Goal: Task Accomplishment & Management: Complete application form

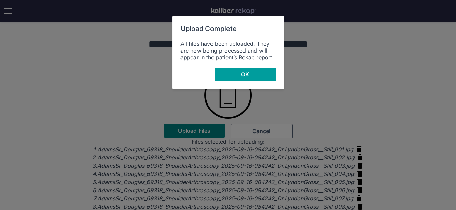
click at [244, 72] on span "OK" at bounding box center [245, 74] width 8 height 7
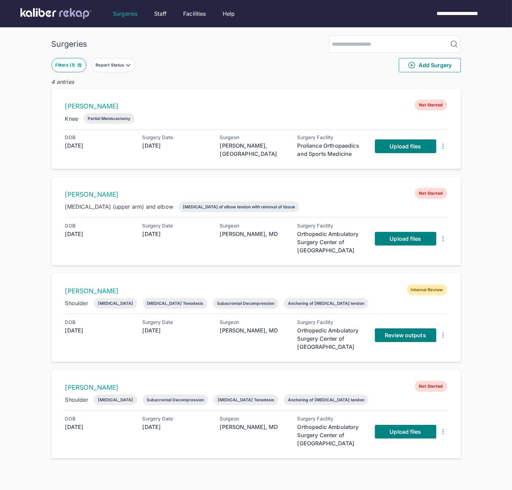
click at [284, 209] on div "Surgeon Lyndon Gross, MD" at bounding box center [254, 334] width 68 height 31
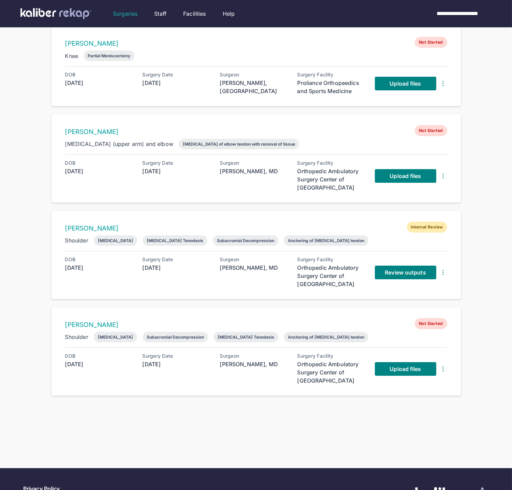
scroll to position [104, 0]
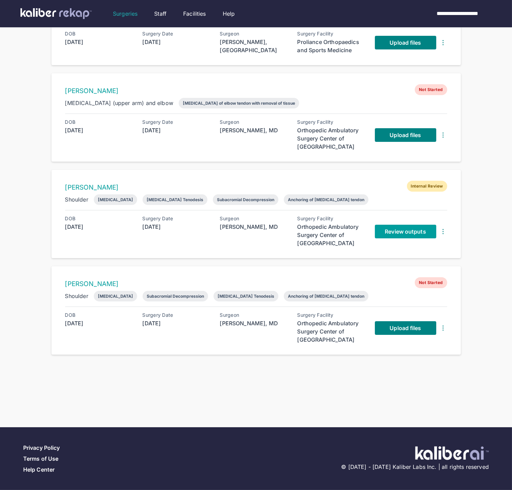
click at [395, 231] on span "Review outputs" at bounding box center [404, 231] width 41 height 7
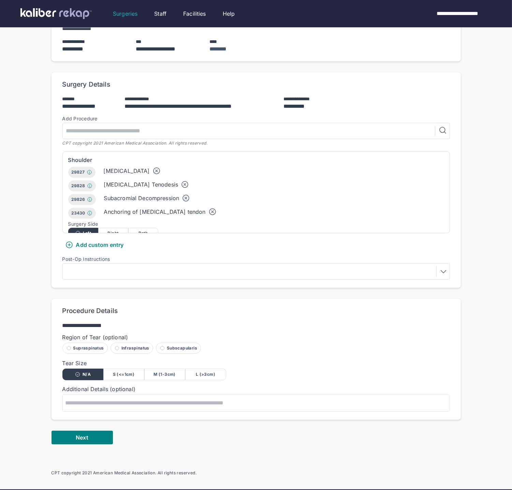
scroll to position [151, 0]
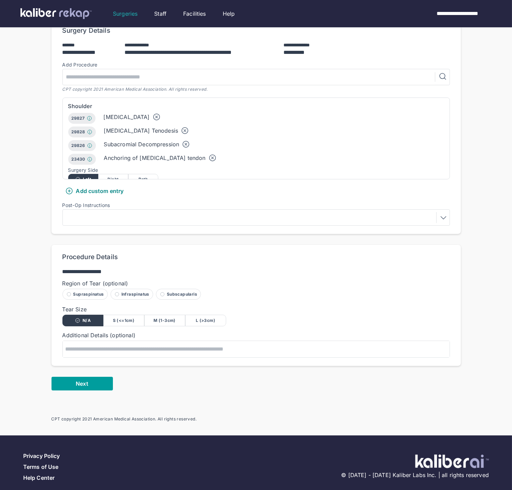
click at [106, 377] on button "Next" at bounding box center [81, 384] width 61 height 14
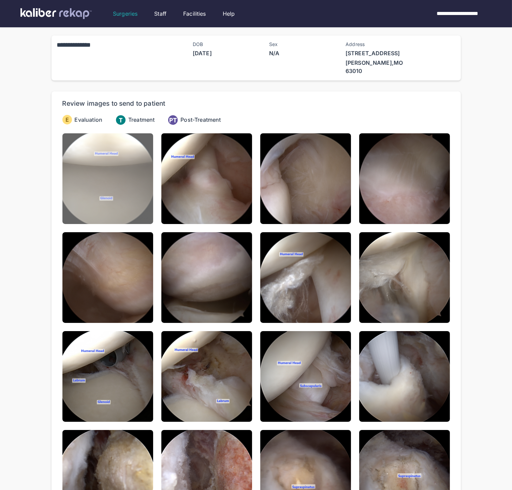
click at [128, 177] on img at bounding box center [107, 178] width 91 height 91
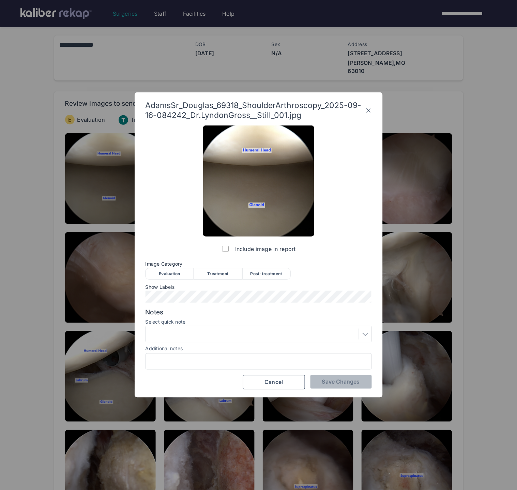
click at [174, 272] on div "Evaluation" at bounding box center [170, 274] width 48 height 12
click at [336, 378] on span "Save Changes" at bounding box center [341, 381] width 38 height 7
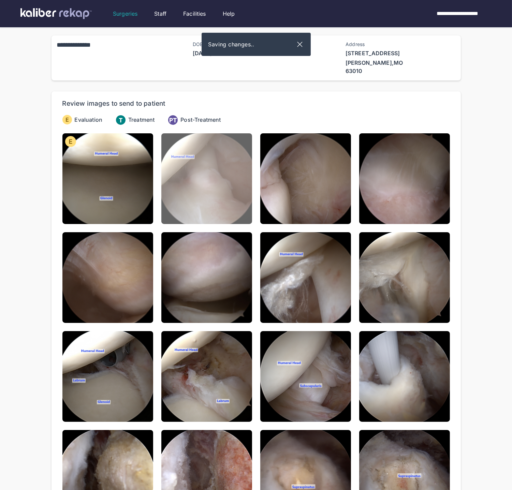
click at [227, 159] on img at bounding box center [206, 178] width 91 height 91
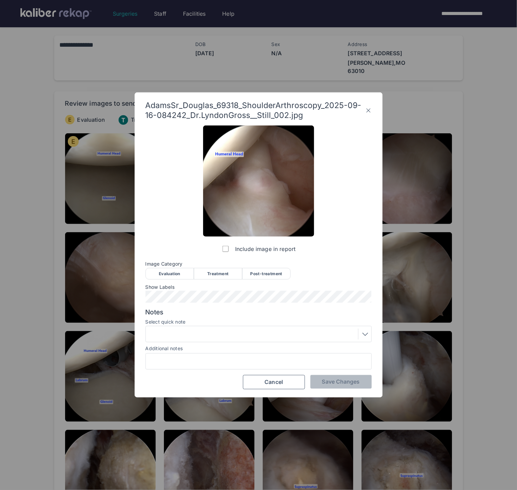
click at [188, 271] on div "Evaluation" at bounding box center [170, 274] width 48 height 12
click at [340, 386] on button "Save Changes" at bounding box center [340, 382] width 61 height 14
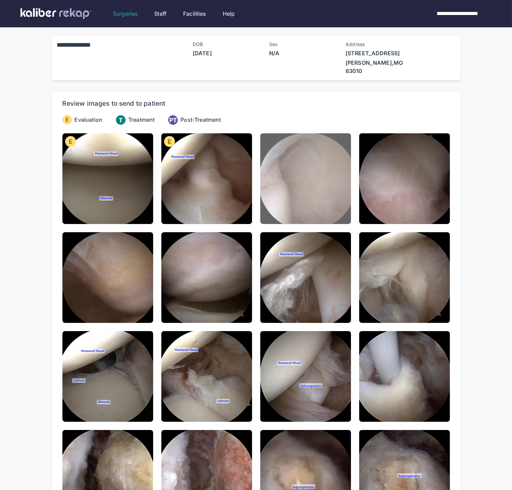
click at [317, 159] on img at bounding box center [305, 178] width 91 height 91
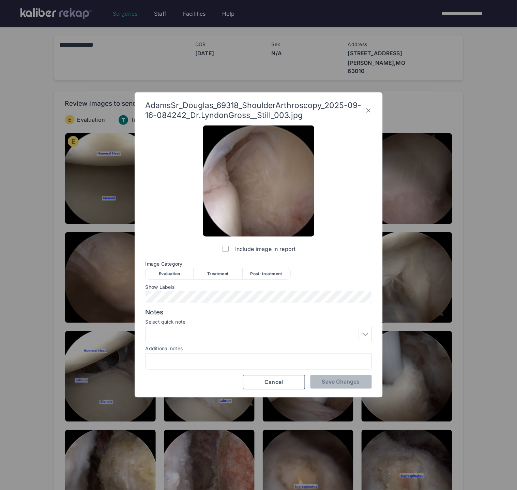
click at [367, 109] on icon at bounding box center [368, 110] width 6 height 11
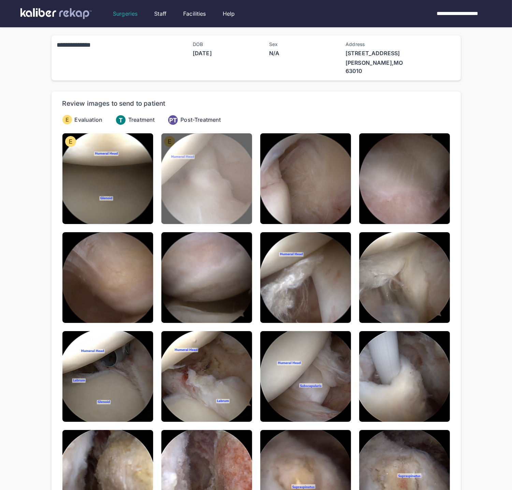
click at [222, 175] on img at bounding box center [206, 178] width 91 height 91
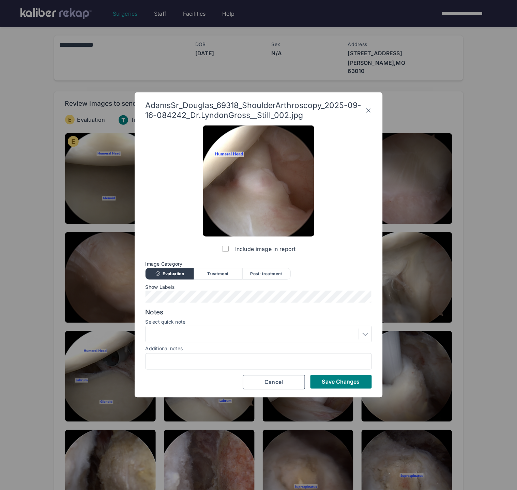
click at [185, 276] on div "Evaluation" at bounding box center [170, 274] width 48 height 12
click at [369, 110] on icon at bounding box center [368, 110] width 6 height 11
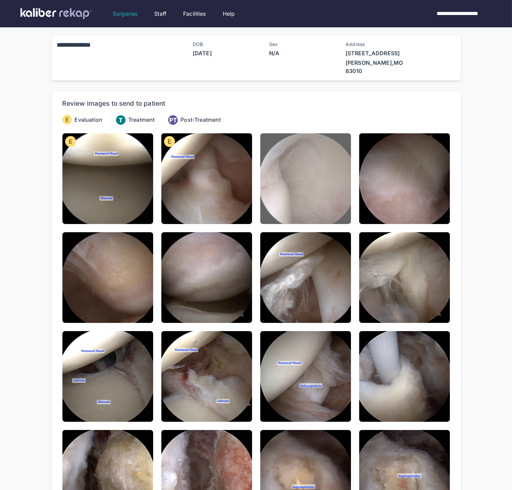
click at [329, 149] on img at bounding box center [305, 178] width 91 height 91
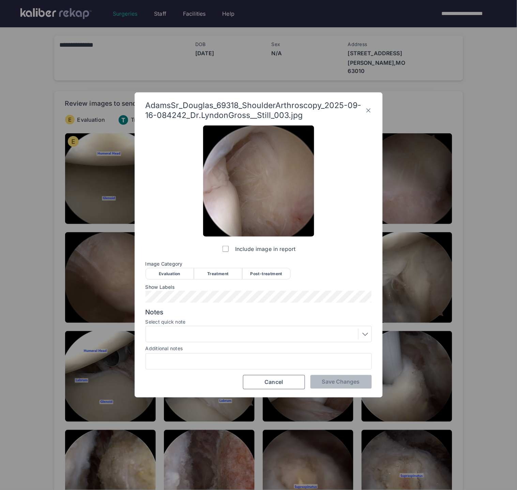
drag, startPoint x: 186, startPoint y: 275, endPoint x: 182, endPoint y: 284, distance: 9.9
click at [186, 275] on div "Evaluation" at bounding box center [170, 274] width 48 height 12
click at [342, 375] on div "Include image in report Image Category Evaluation Treatment Post-treatment Eval…" at bounding box center [259, 257] width 226 height 264
click at [342, 378] on span "Save Changes" at bounding box center [341, 381] width 38 height 7
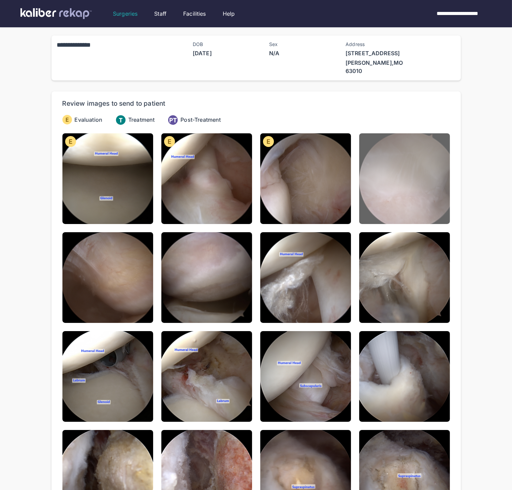
click at [419, 185] on img at bounding box center [404, 178] width 91 height 91
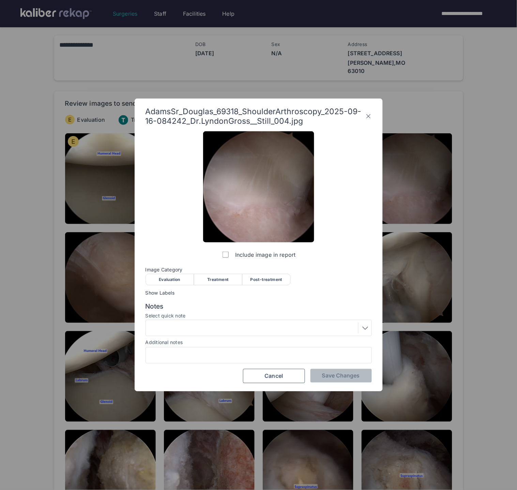
click at [171, 281] on div "Evaluation" at bounding box center [170, 280] width 48 height 12
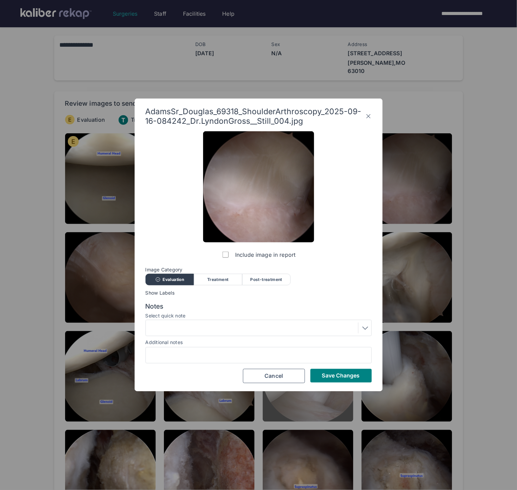
drag, startPoint x: 330, startPoint y: 379, endPoint x: 273, endPoint y: 339, distance: 69.5
click at [330, 379] on span "Save Changes" at bounding box center [341, 375] width 38 height 7
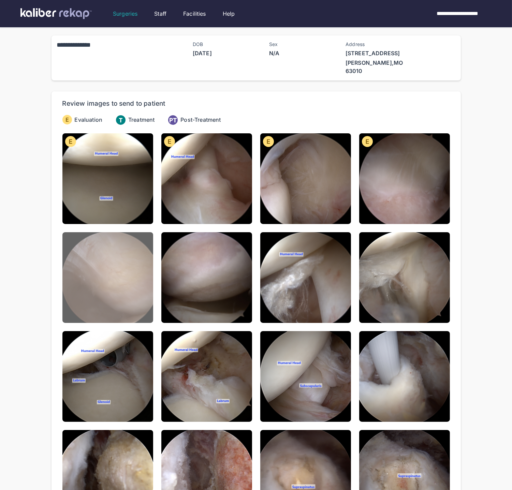
click at [150, 282] on img at bounding box center [107, 277] width 91 height 91
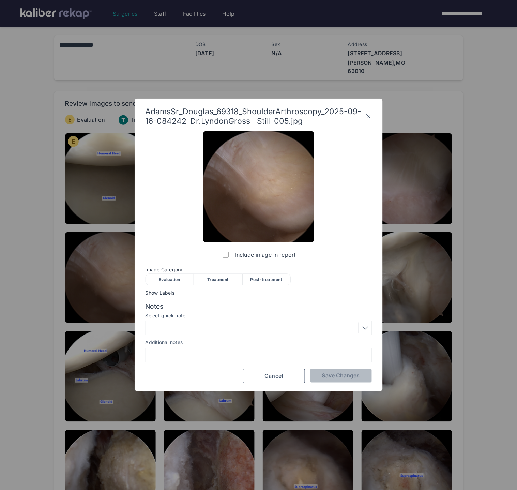
click at [172, 276] on div "Evaluation" at bounding box center [170, 280] width 48 height 12
click at [331, 377] on span "Save Changes" at bounding box center [341, 375] width 38 height 7
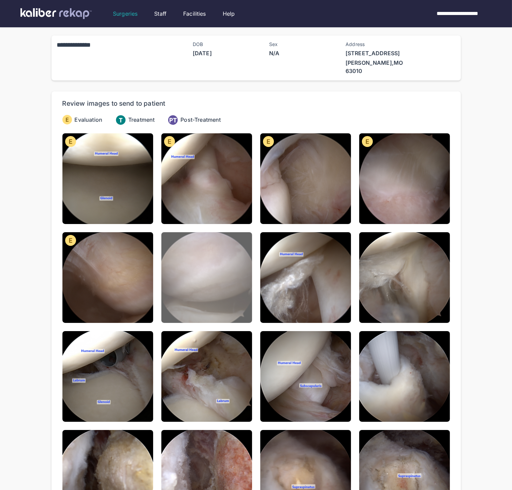
click at [201, 280] on img at bounding box center [206, 277] width 91 height 91
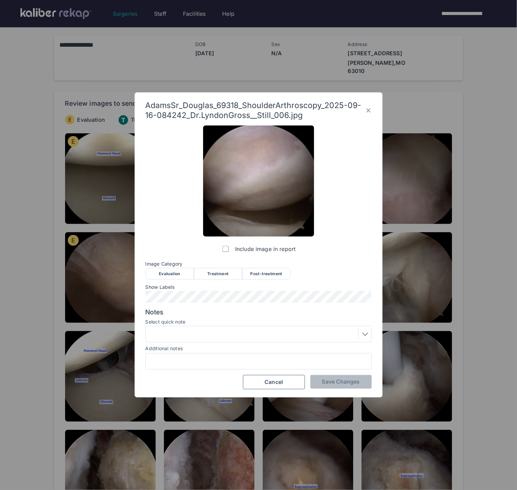
click at [176, 271] on div "Evaluation" at bounding box center [170, 274] width 48 height 12
click at [340, 382] on span "Save Changes" at bounding box center [341, 381] width 38 height 7
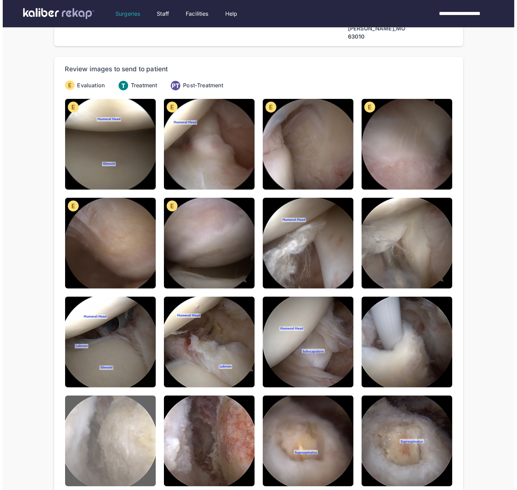
scroll to position [69, 0]
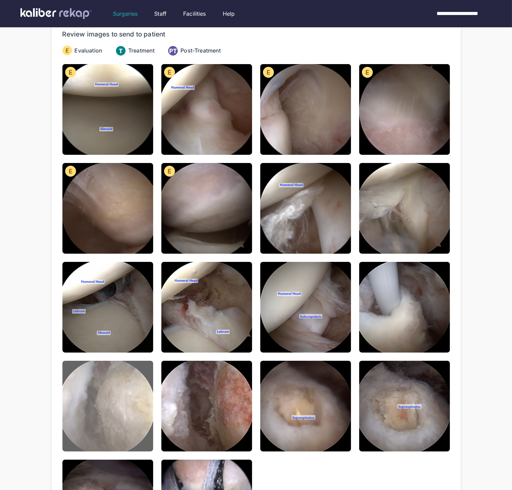
click at [86, 382] on img at bounding box center [107, 406] width 91 height 91
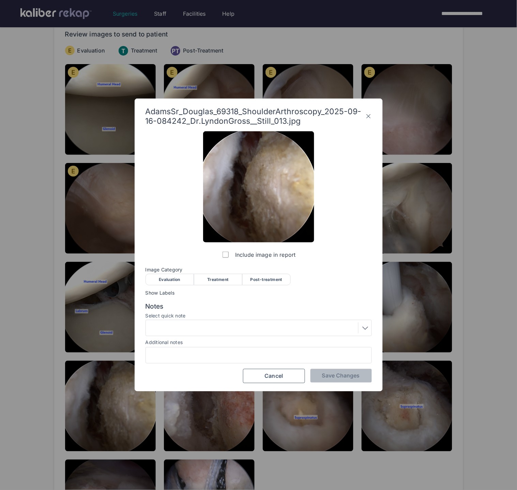
click at [176, 280] on div "Evaluation" at bounding box center [170, 280] width 48 height 12
click at [203, 330] on div at bounding box center [259, 327] width 222 height 11
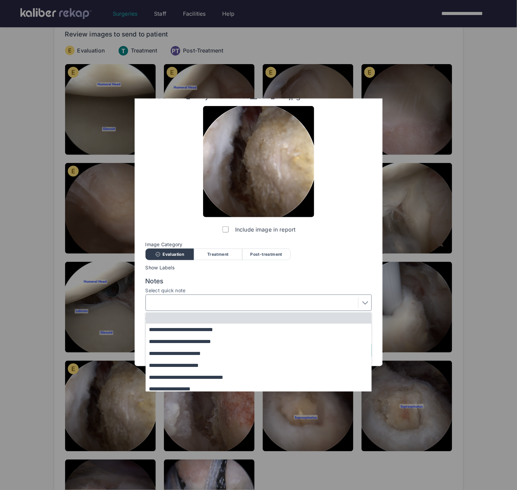
scroll to position [56, 0]
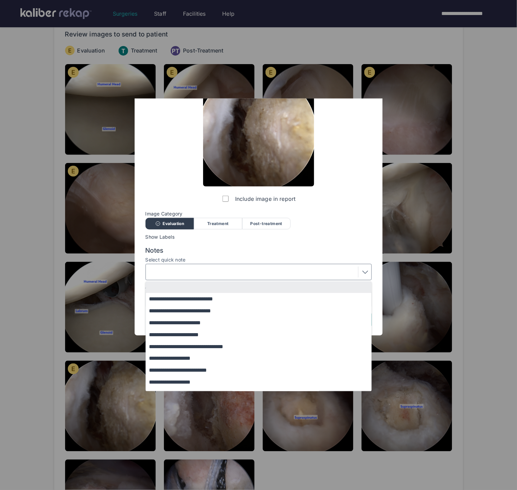
click at [189, 310] on button "**********" at bounding box center [262, 311] width 232 height 12
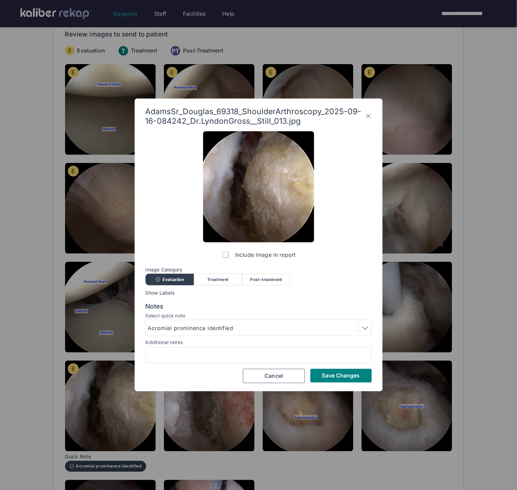
click at [348, 383] on div "Save Changes Cancel" at bounding box center [259, 376] width 226 height 14
click at [318, 376] on button "Save Changes" at bounding box center [340, 376] width 61 height 14
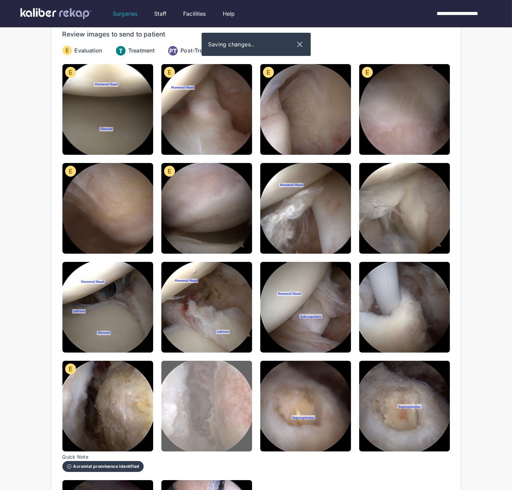
click at [196, 393] on img at bounding box center [206, 406] width 91 height 91
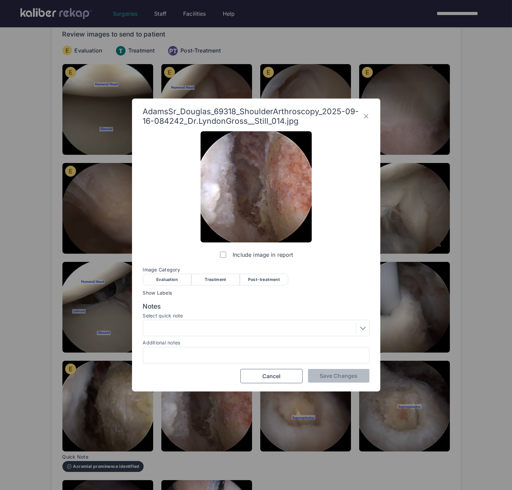
click at [255, 278] on div "Post-treatment" at bounding box center [264, 280] width 48 height 12
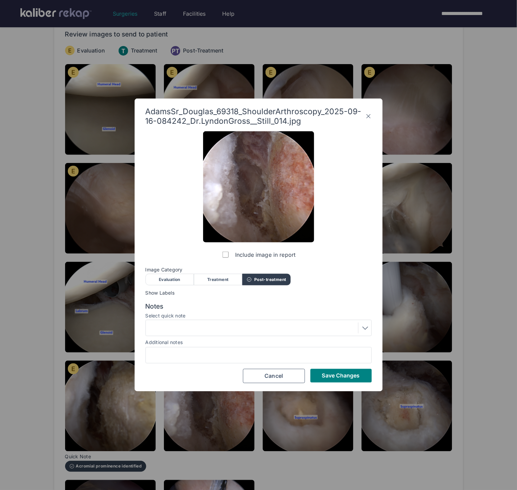
click at [233, 329] on div at bounding box center [259, 327] width 222 height 11
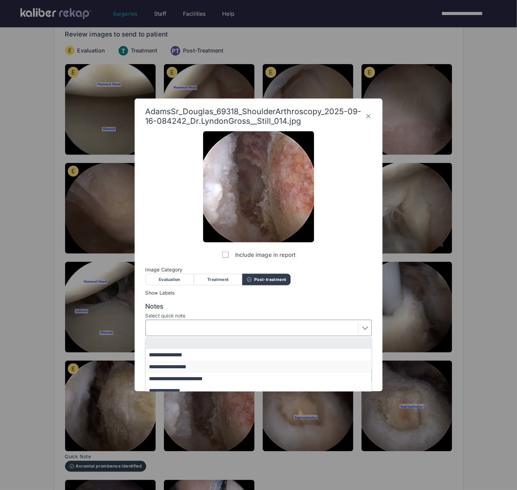
click at [193, 366] on button "**********" at bounding box center [262, 367] width 232 height 12
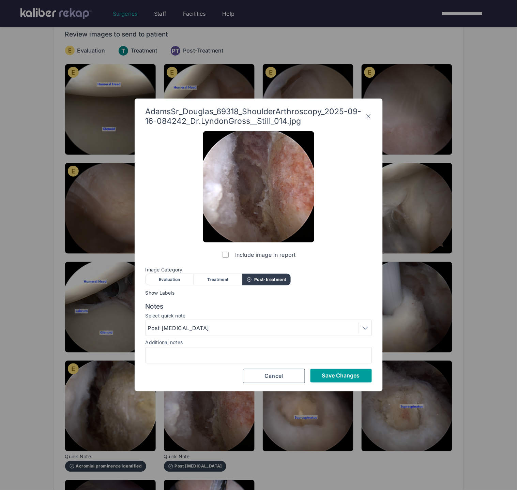
click at [323, 371] on button "Save Changes" at bounding box center [340, 376] width 61 height 14
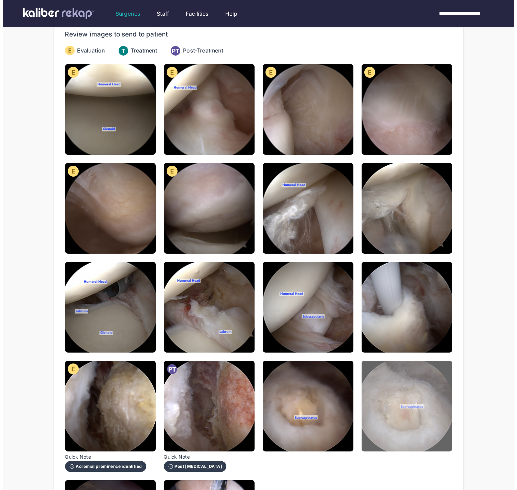
scroll to position [210, 0]
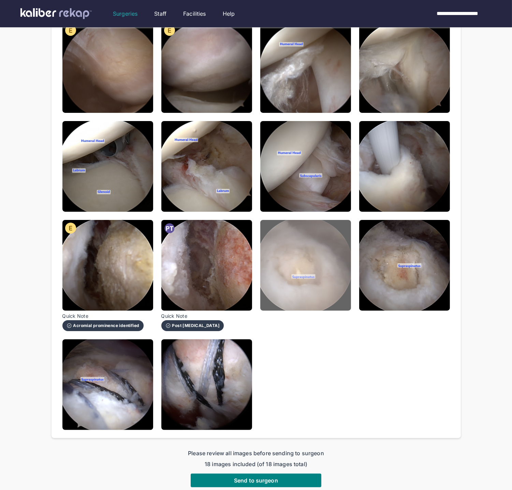
click at [322, 285] on img at bounding box center [305, 265] width 91 height 91
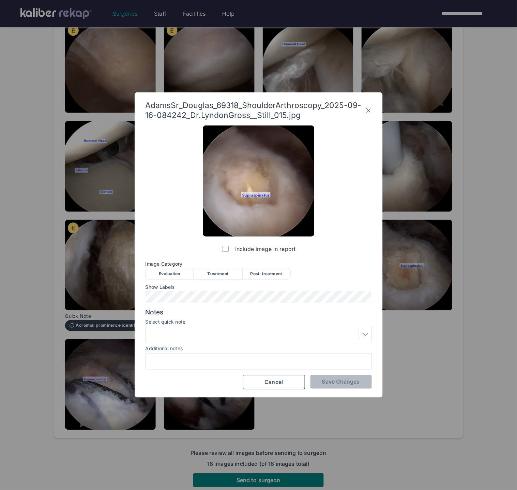
click at [174, 270] on div "Evaluation" at bounding box center [170, 274] width 48 height 12
drag, startPoint x: 194, startPoint y: 335, endPoint x: 197, endPoint y: 341, distance: 6.3
click at [194, 335] on div at bounding box center [259, 334] width 222 height 11
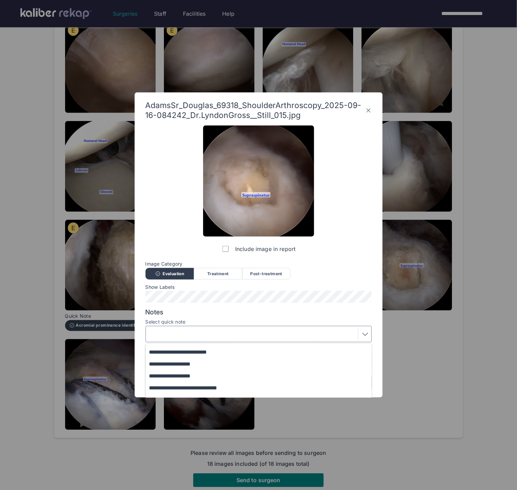
scroll to position [70, 0]
click at [255, 307] on div "**********" at bounding box center [259, 257] width 226 height 264
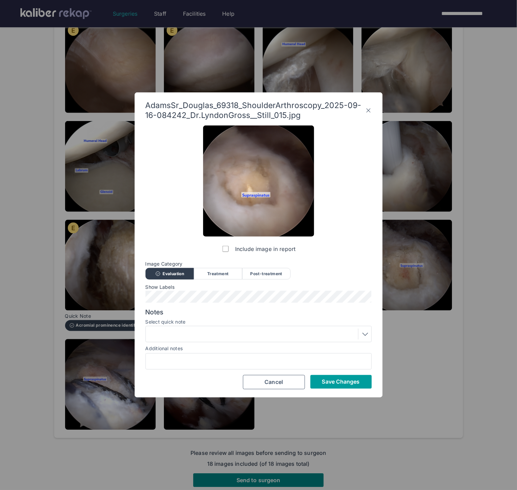
click at [340, 385] on button "Save Changes" at bounding box center [340, 382] width 61 height 14
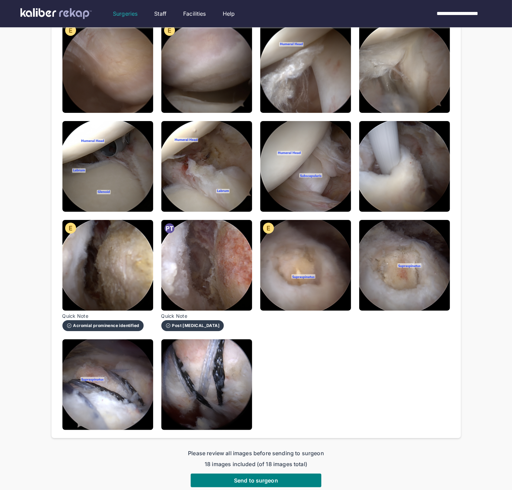
drag, startPoint x: 287, startPoint y: 280, endPoint x: 284, endPoint y: 282, distance: 3.7
click at [287, 280] on img at bounding box center [305, 265] width 91 height 91
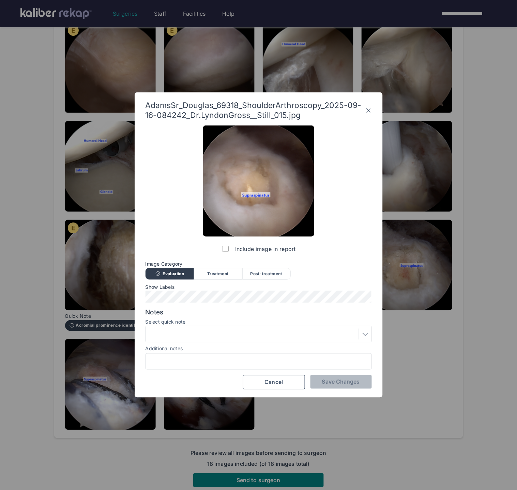
drag, startPoint x: 203, startPoint y: 336, endPoint x: 199, endPoint y: 342, distance: 7.0
click at [203, 336] on div at bounding box center [259, 334] width 222 height 11
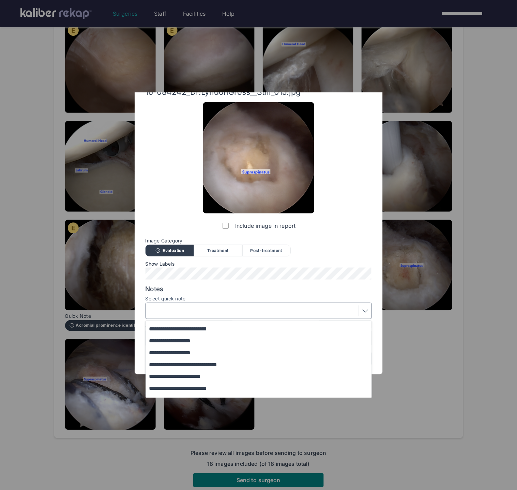
scroll to position [56, 0]
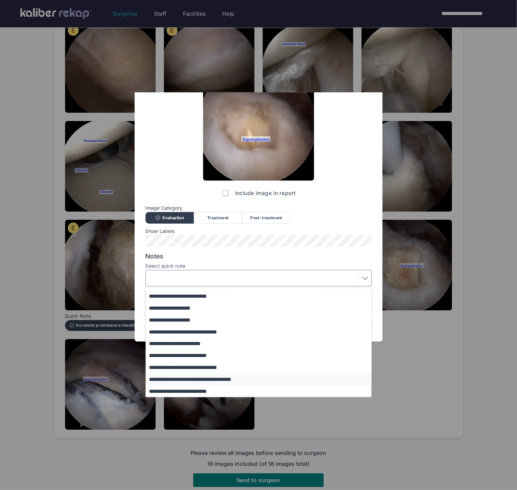
click at [197, 380] on button "**********" at bounding box center [262, 379] width 232 height 12
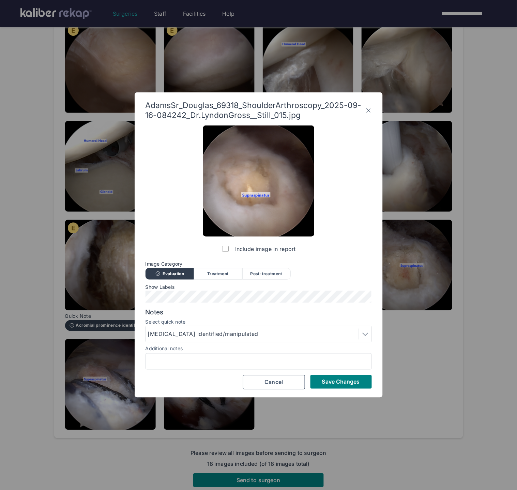
scroll to position [0, 0]
click at [334, 374] on div "Include image in report Image Category Evaluation Treatment Post-treatment Eval…" at bounding box center [259, 257] width 226 height 264
click at [331, 380] on span "Save Changes" at bounding box center [341, 381] width 38 height 7
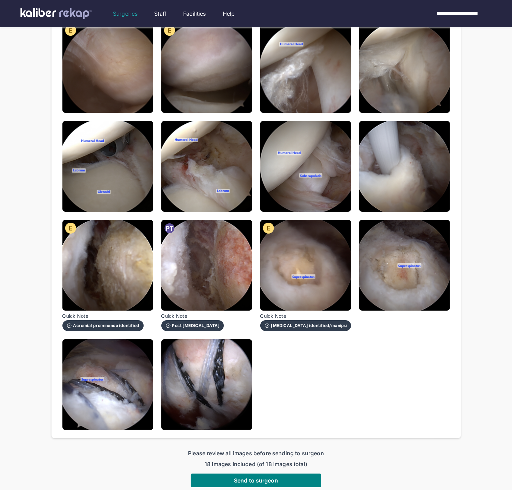
drag, startPoint x: 389, startPoint y: 277, endPoint x: 361, endPoint y: 290, distance: 30.5
click at [389, 277] on img at bounding box center [404, 265] width 91 height 91
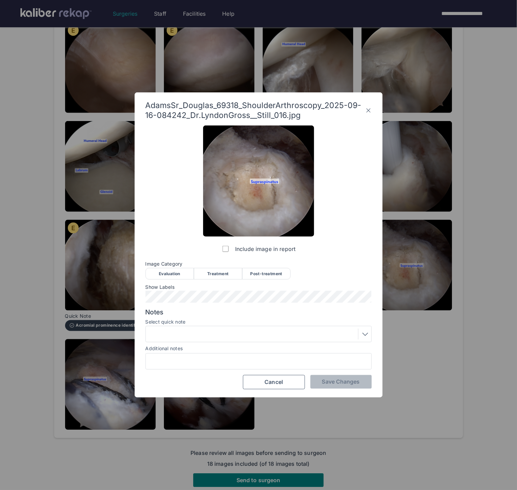
click at [172, 269] on div "Evaluation" at bounding box center [170, 274] width 48 height 12
click at [197, 326] on div at bounding box center [259, 334] width 226 height 16
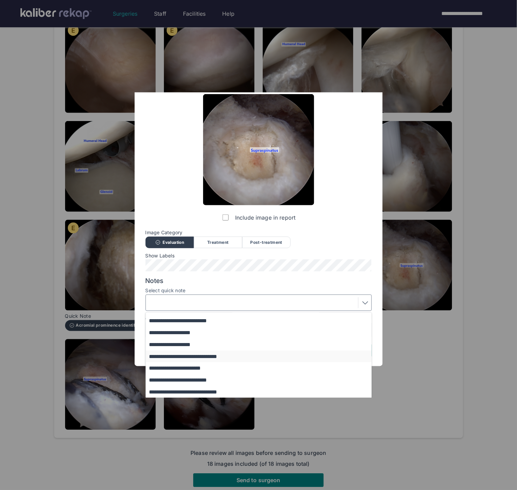
scroll to position [56, 0]
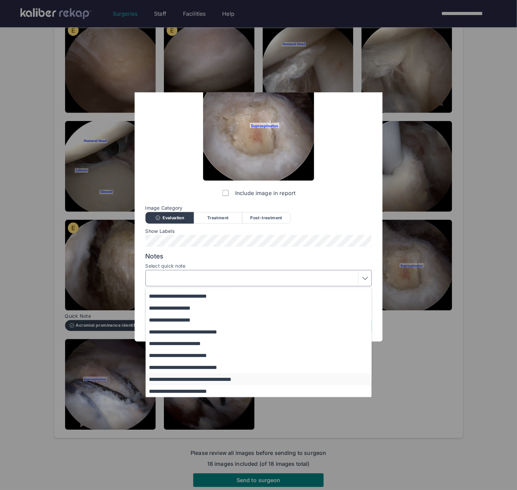
click at [191, 380] on button "**********" at bounding box center [262, 379] width 232 height 12
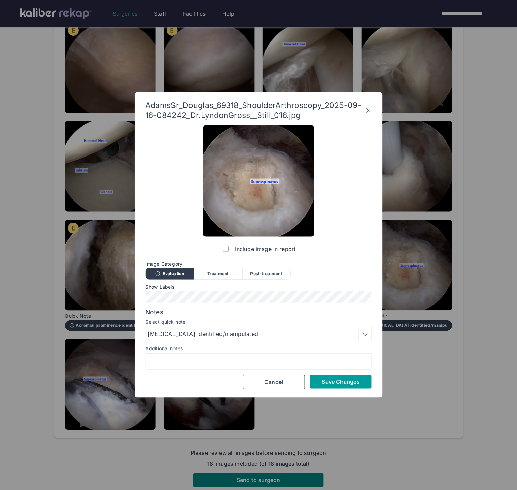
click at [324, 383] on span "Save Changes" at bounding box center [341, 381] width 38 height 7
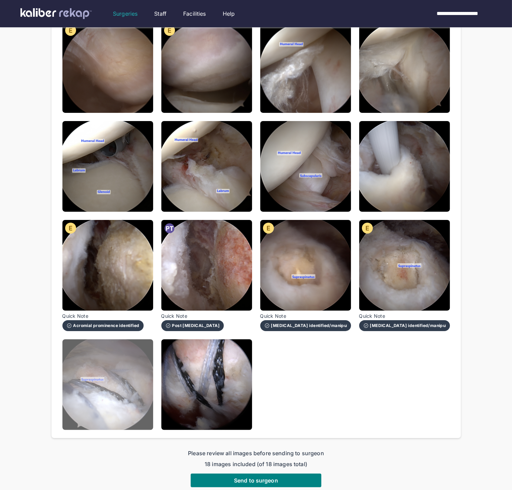
click at [112, 379] on img at bounding box center [107, 384] width 91 height 91
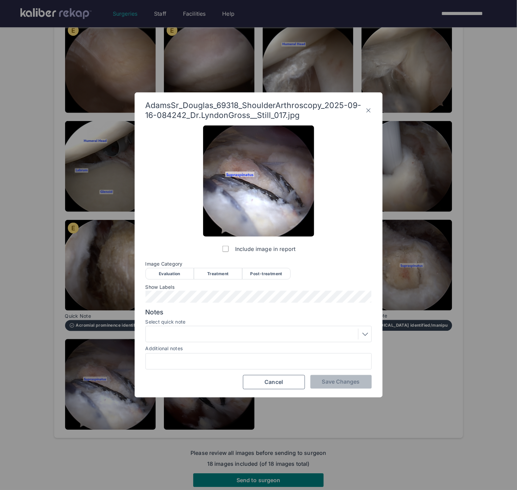
click at [266, 275] on div "Post-treatment" at bounding box center [266, 274] width 48 height 12
click at [327, 379] on span "Save Changes" at bounding box center [341, 381] width 38 height 7
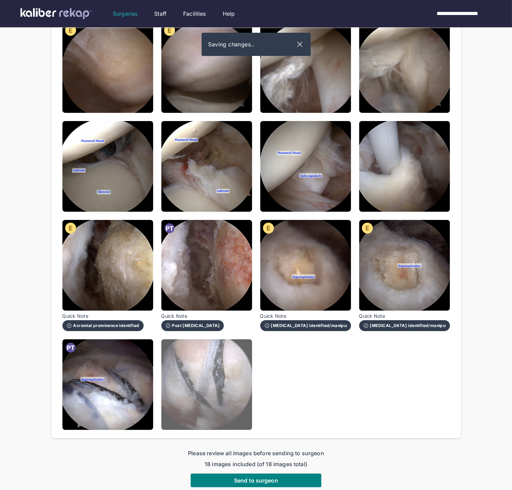
click at [233, 384] on img at bounding box center [206, 384] width 91 height 91
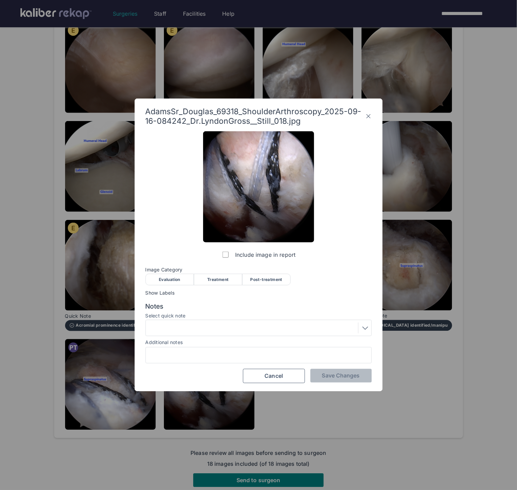
click at [265, 275] on div "Post-treatment" at bounding box center [266, 280] width 48 height 12
click at [210, 324] on div at bounding box center [259, 327] width 222 height 11
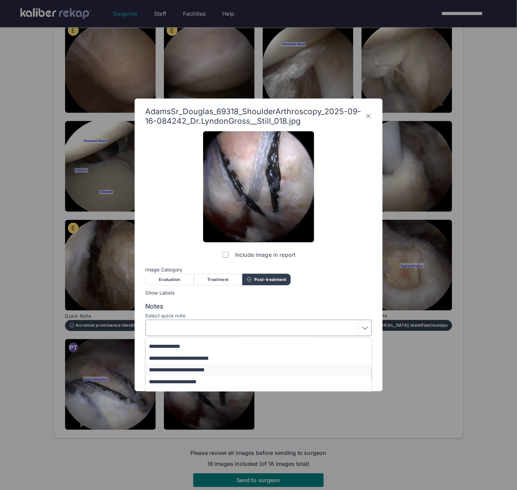
scroll to position [56, 0]
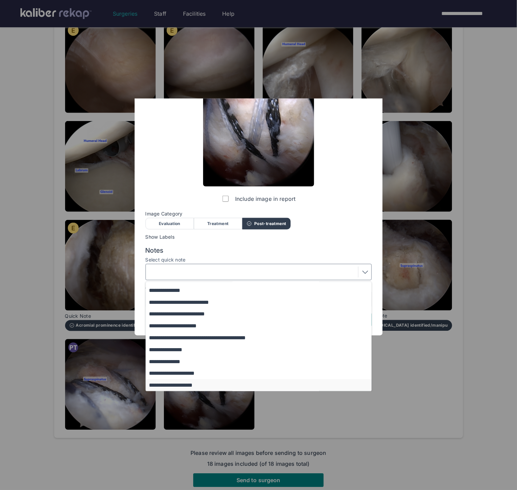
click at [202, 388] on button "**********" at bounding box center [262, 385] width 232 height 12
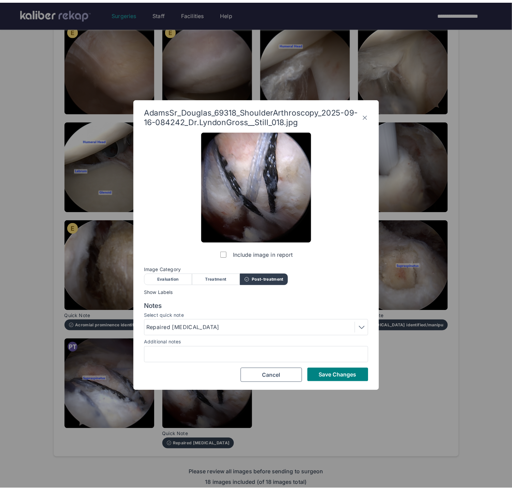
scroll to position [0, 0]
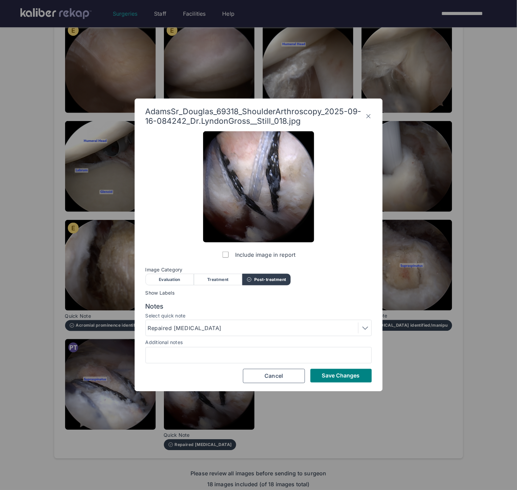
click at [337, 368] on div "Include image in report Image Category Evaluation Treatment Post-treatment Eval…" at bounding box center [259, 257] width 226 height 252
click at [334, 375] on span "Save Changes" at bounding box center [341, 375] width 38 height 7
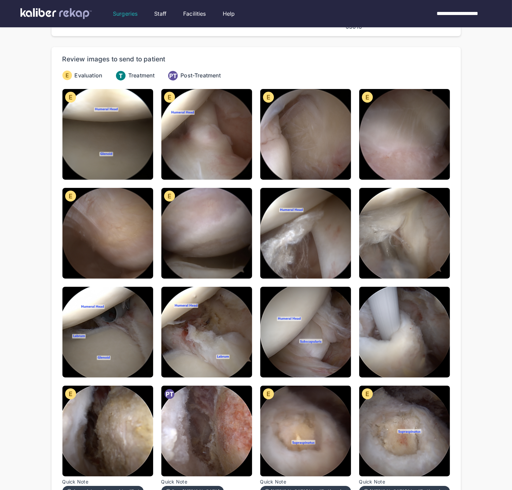
scroll to position [66, 0]
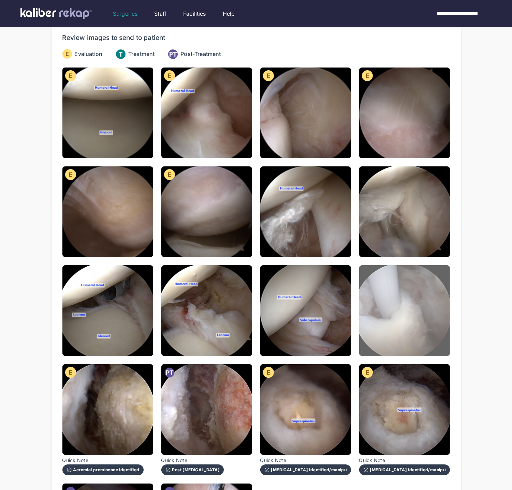
click at [391, 311] on img at bounding box center [404, 310] width 91 height 91
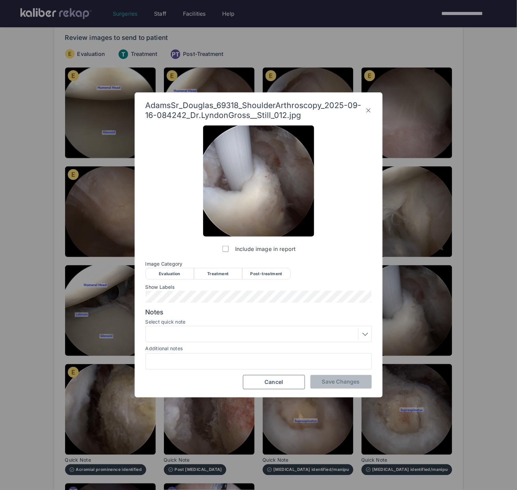
click at [228, 279] on div "Treatment" at bounding box center [218, 274] width 48 height 12
click at [353, 382] on span "Save Changes" at bounding box center [341, 381] width 38 height 7
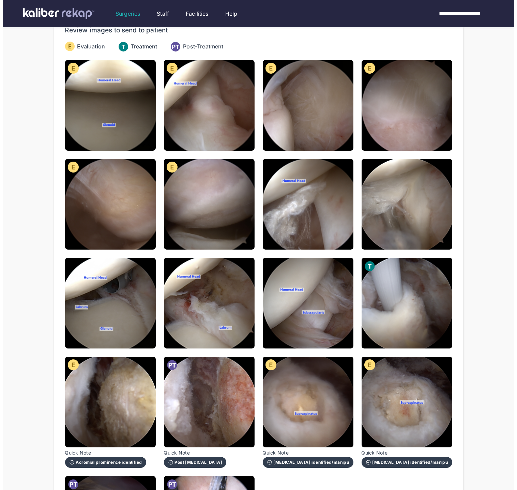
scroll to position [2, 0]
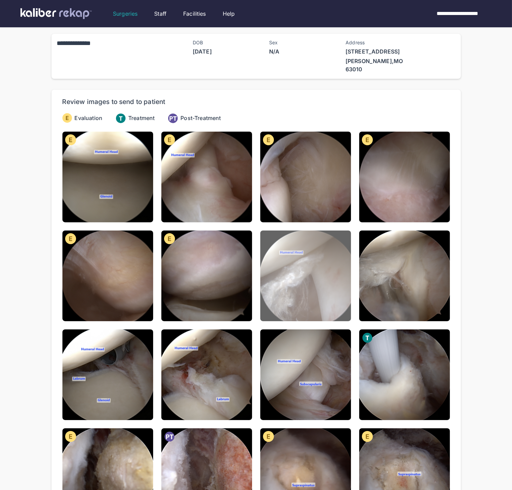
click at [308, 291] on img at bounding box center [305, 275] width 91 height 91
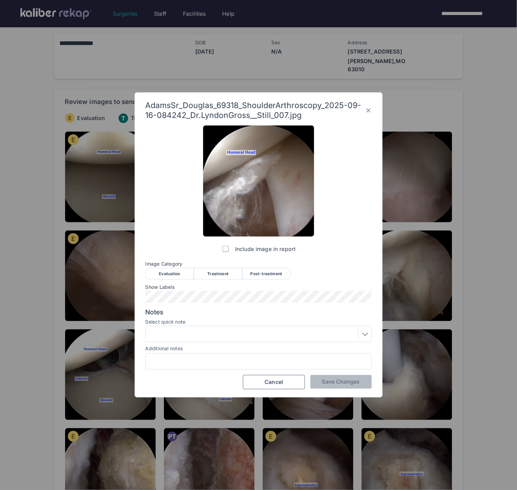
click at [165, 273] on div "Evaluation" at bounding box center [170, 274] width 48 height 12
click at [194, 333] on div at bounding box center [259, 334] width 222 height 11
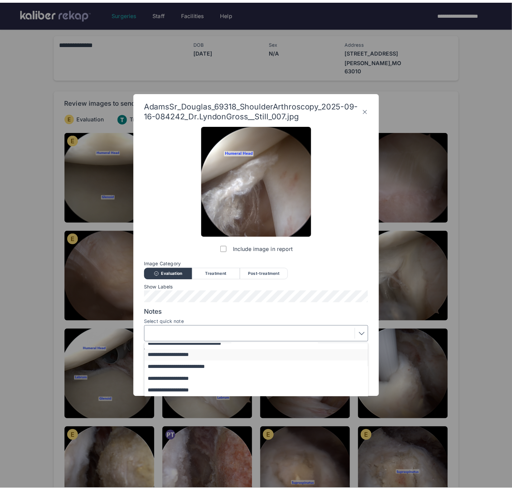
scroll to position [52, 0]
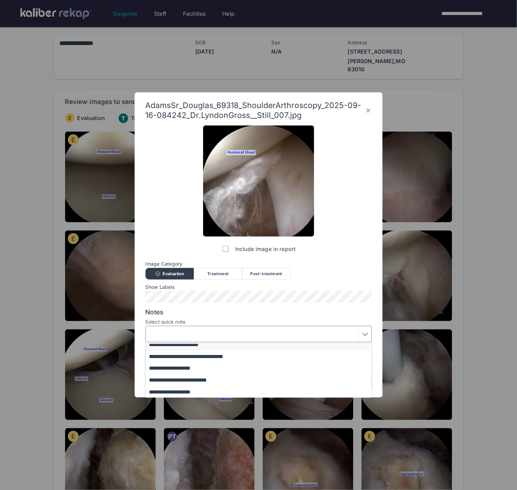
click at [185, 347] on button "**********" at bounding box center [262, 344] width 232 height 12
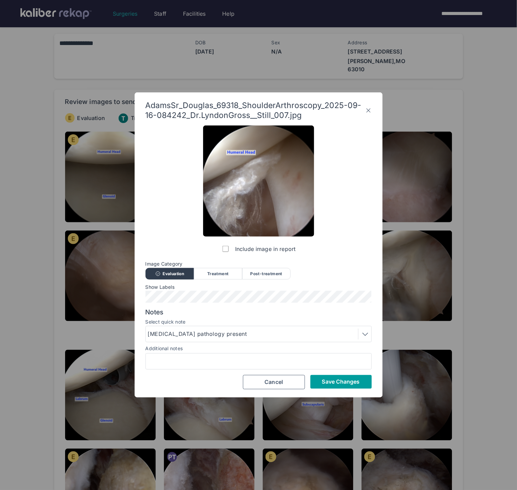
click at [335, 385] on button "Save Changes" at bounding box center [340, 382] width 61 height 14
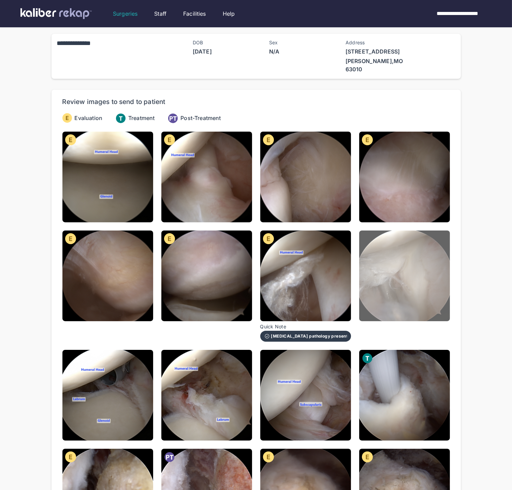
click at [399, 292] on img at bounding box center [404, 275] width 91 height 91
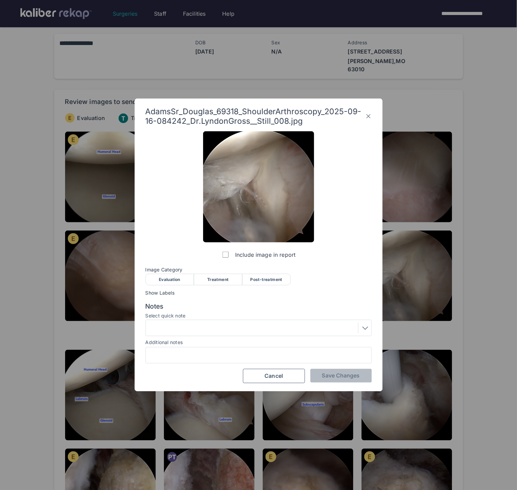
click at [185, 278] on div "Evaluation" at bounding box center [170, 280] width 48 height 12
click at [334, 374] on span "Save Changes" at bounding box center [341, 375] width 38 height 7
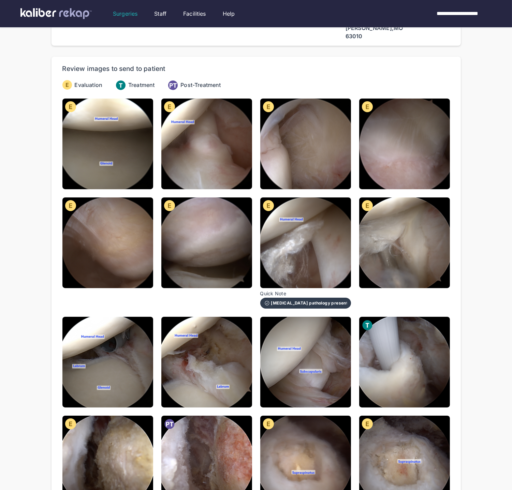
scroll to position [69, 0]
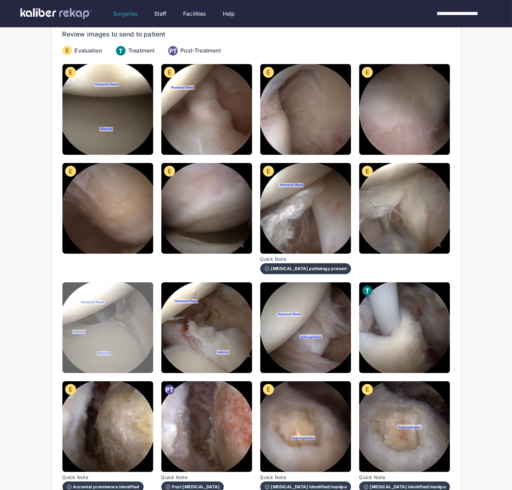
click at [131, 325] on img at bounding box center [107, 327] width 91 height 91
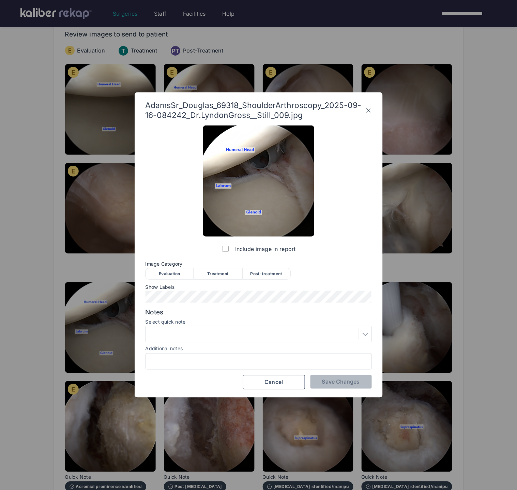
click at [370, 109] on icon at bounding box center [368, 110] width 6 height 11
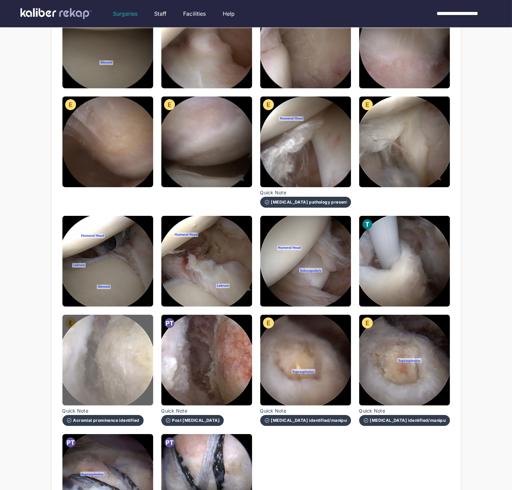
scroll to position [137, 0]
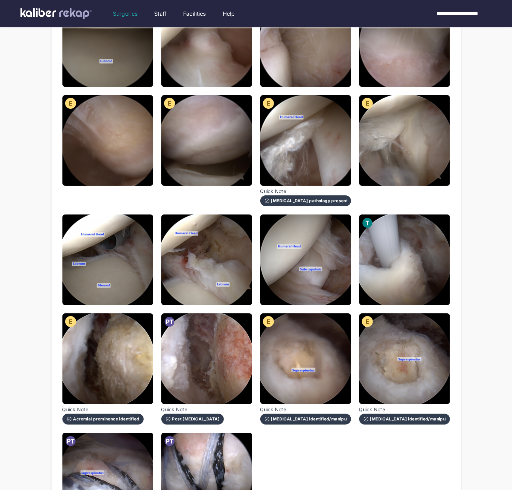
click at [47, 196] on div "**********" at bounding box center [256, 232] width 512 height 738
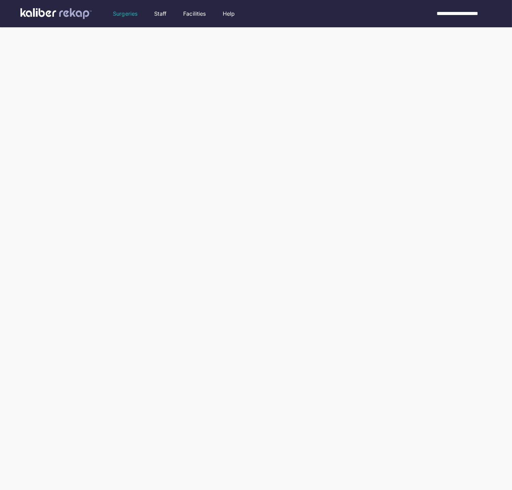
click at [18, 86] on div at bounding box center [256, 286] width 512 height 573
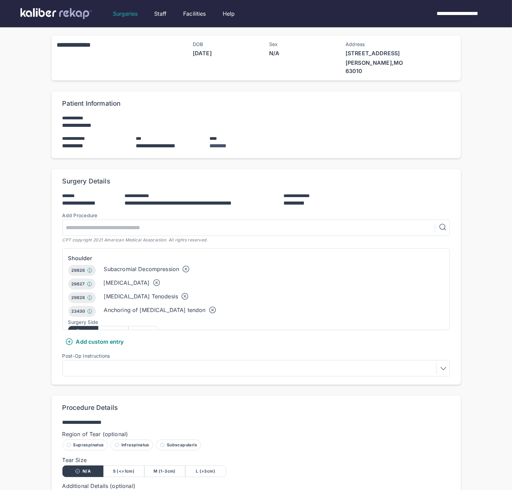
scroll to position [151, 0]
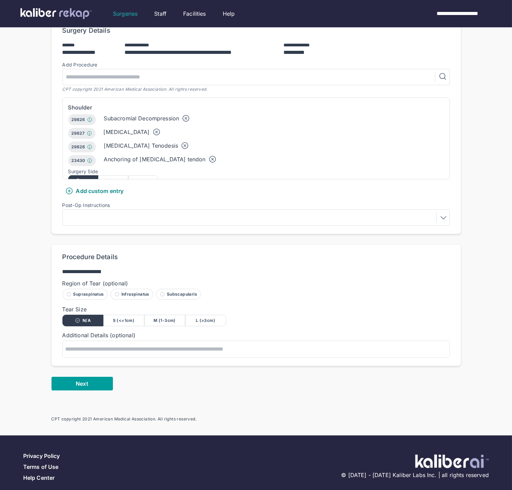
click at [108, 377] on button "Next" at bounding box center [81, 384] width 61 height 14
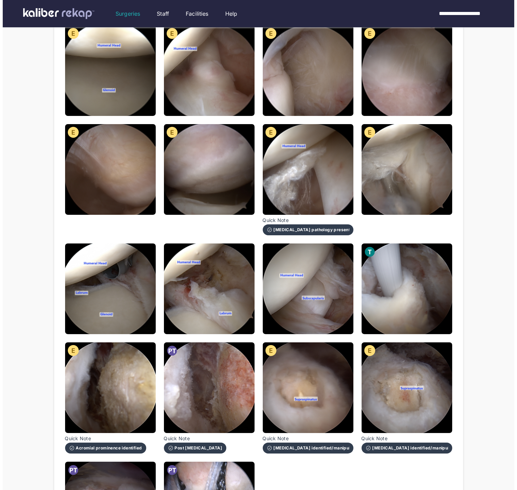
scroll to position [118, 0]
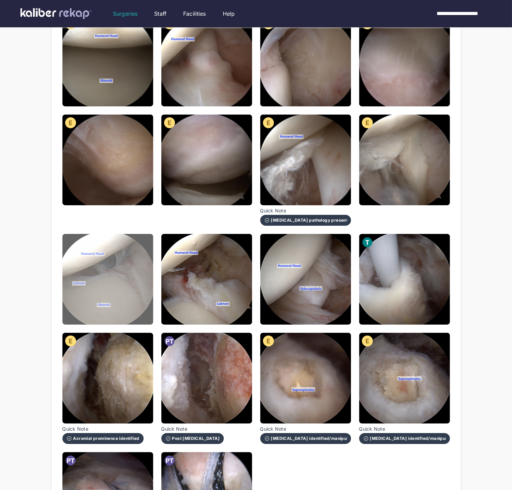
click at [95, 268] on img at bounding box center [107, 279] width 91 height 91
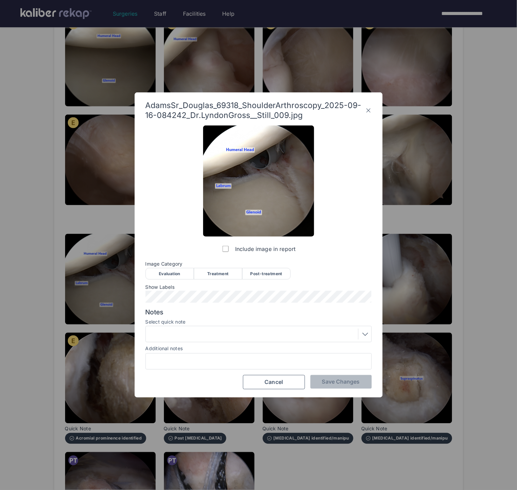
click at [258, 273] on div "Post-treatment" at bounding box center [266, 274] width 48 height 12
click at [342, 383] on span "Save Changes" at bounding box center [341, 381] width 38 height 7
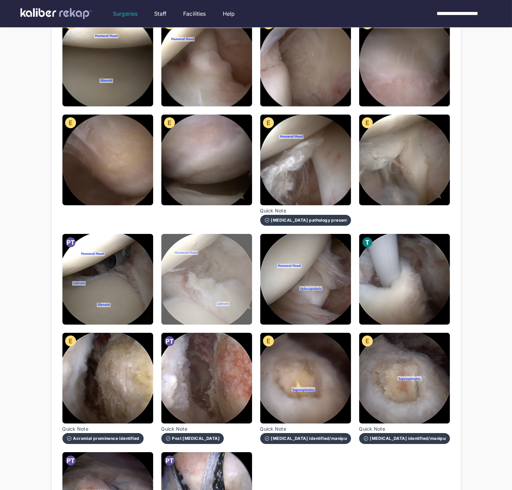
click at [204, 292] on img at bounding box center [206, 279] width 91 height 91
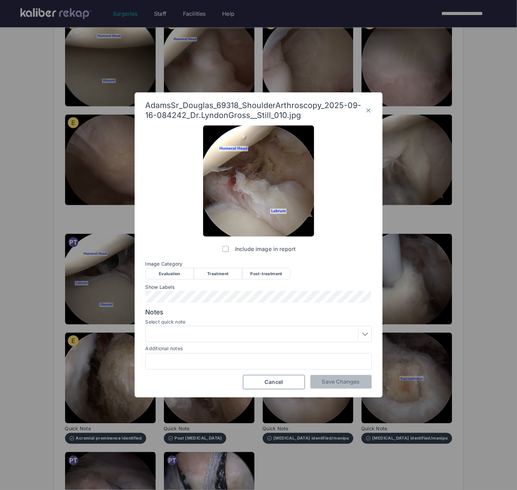
click at [263, 274] on div "Post-treatment" at bounding box center [266, 274] width 48 height 12
click at [241, 335] on div at bounding box center [259, 334] width 222 height 11
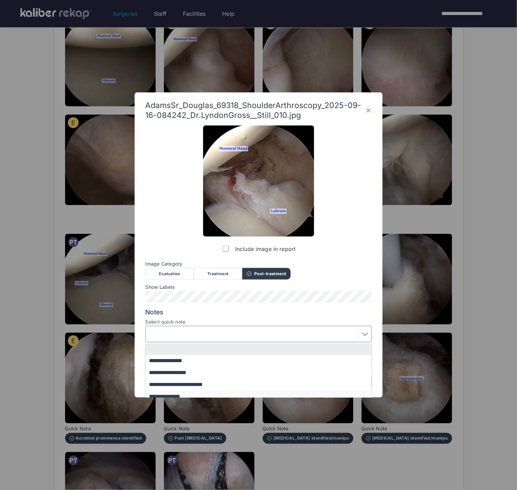
scroll to position [56, 0]
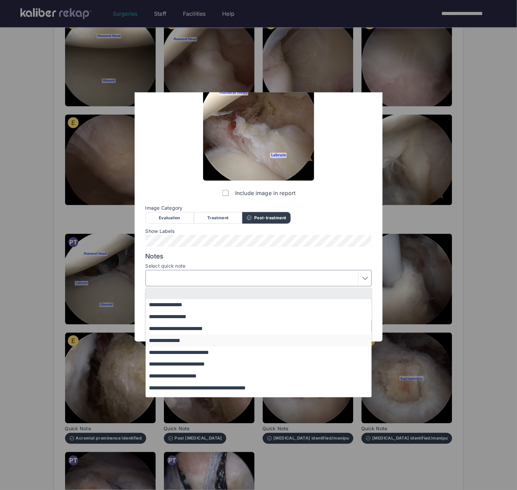
click at [202, 334] on button "**********" at bounding box center [262, 340] width 232 height 12
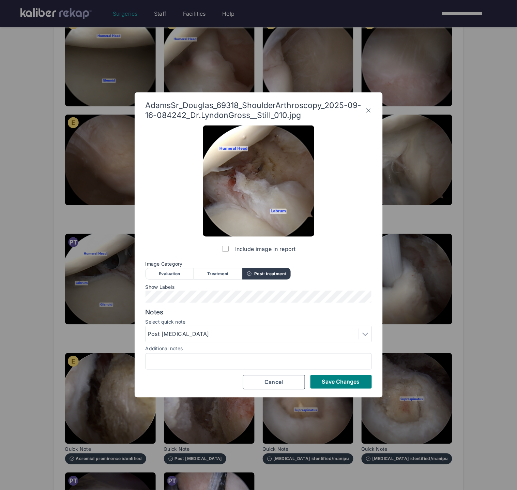
click at [200, 330] on div "Post [MEDICAL_DATA]" at bounding box center [259, 334] width 222 height 11
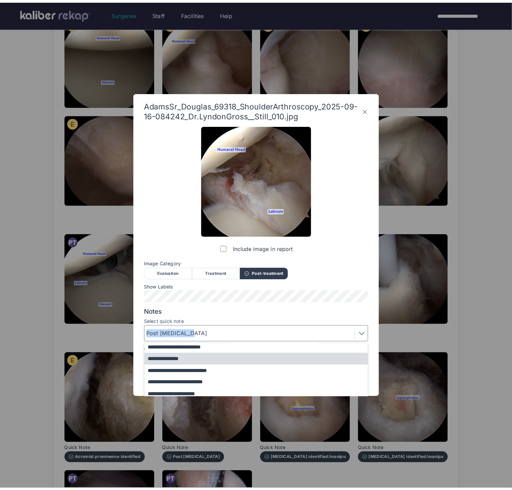
scroll to position [30, 0]
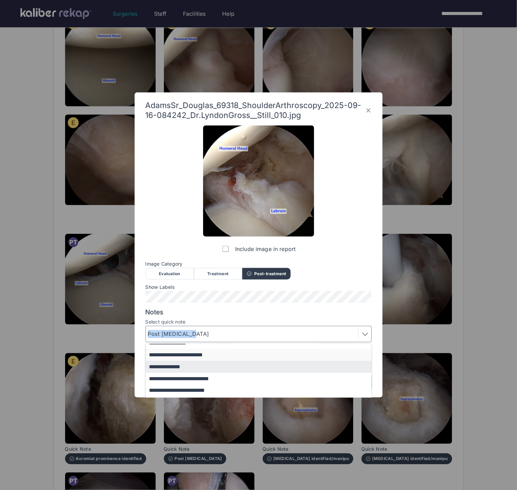
click at [193, 355] on button "**********" at bounding box center [262, 355] width 232 height 12
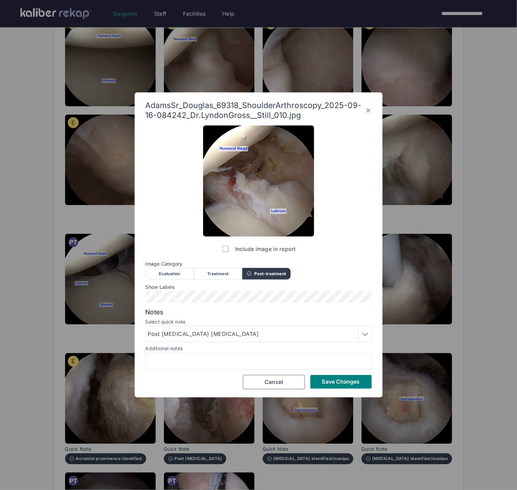
click at [227, 332] on div "Post [MEDICAL_DATA] [MEDICAL_DATA]" at bounding box center [259, 334] width 222 height 11
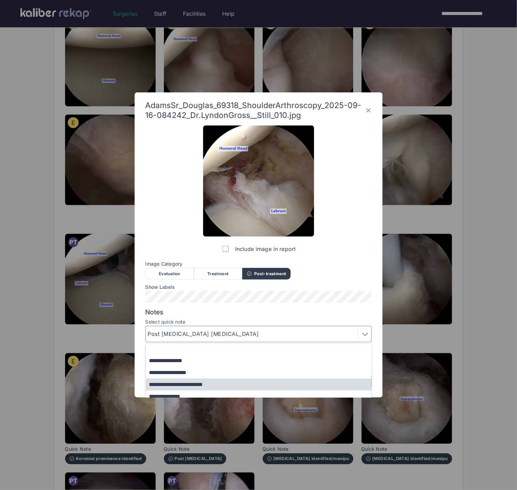
click at [199, 384] on button "**********" at bounding box center [262, 384] width 232 height 12
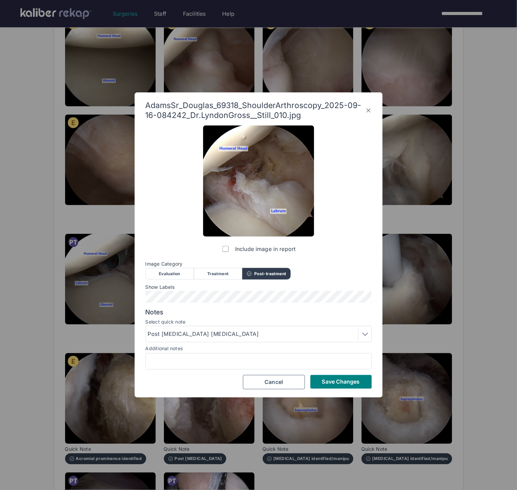
click at [264, 313] on span "Notes" at bounding box center [259, 312] width 226 height 8
click at [336, 378] on span "Save Changes" at bounding box center [341, 381] width 38 height 7
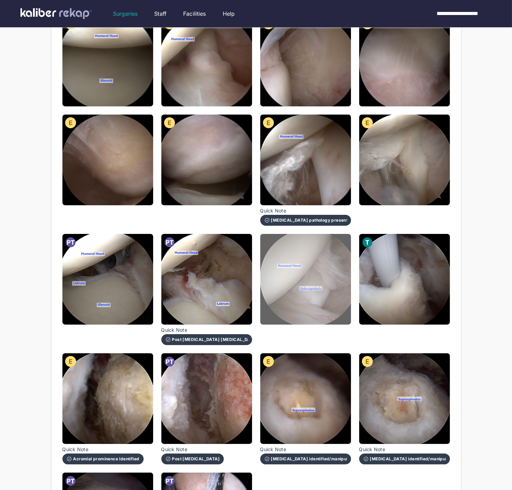
click at [298, 289] on img at bounding box center [305, 279] width 91 height 91
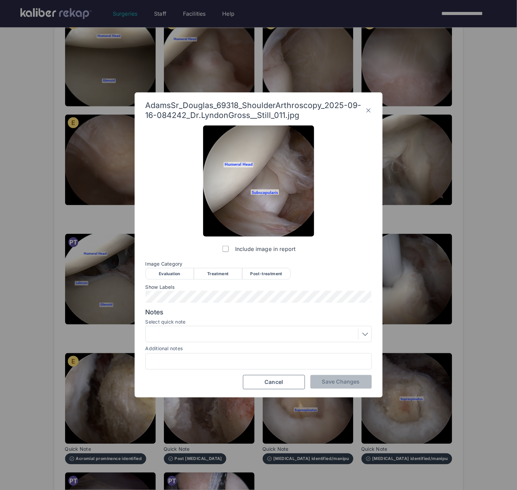
click at [169, 271] on div "Evaluation" at bounding box center [170, 274] width 48 height 12
click at [347, 383] on span "Save Changes" at bounding box center [341, 381] width 38 height 7
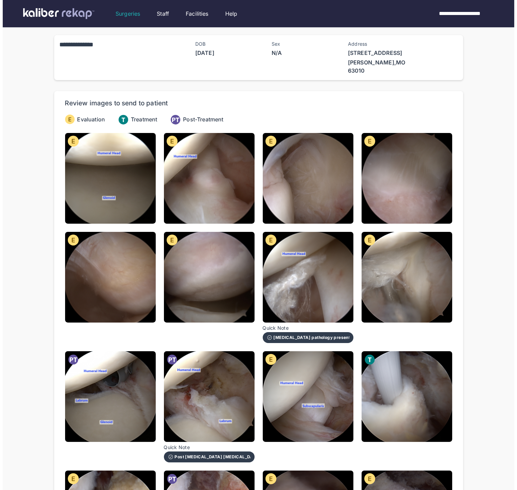
scroll to position [0, 0]
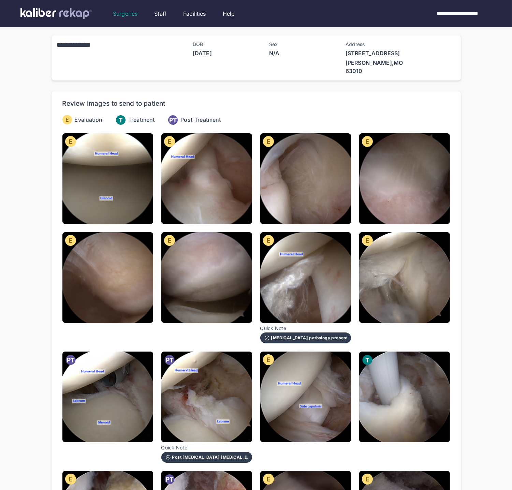
drag, startPoint x: 396, startPoint y: 292, endPoint x: 374, endPoint y: 300, distance: 24.3
click at [397, 292] on img at bounding box center [404, 277] width 91 height 91
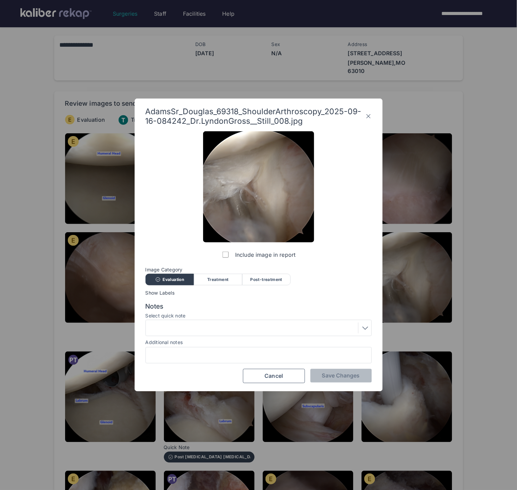
click at [181, 326] on div at bounding box center [259, 327] width 222 height 11
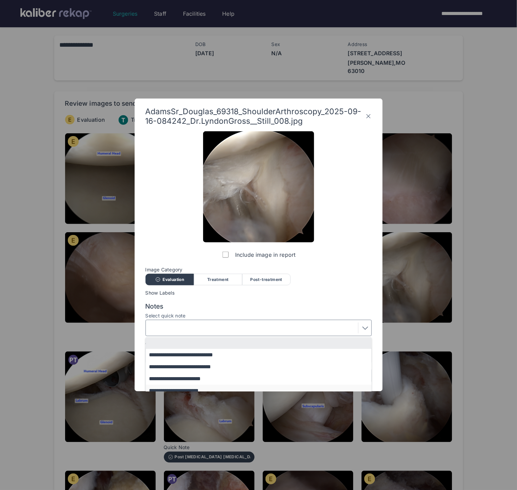
click at [185, 389] on button "**********" at bounding box center [262, 390] width 232 height 12
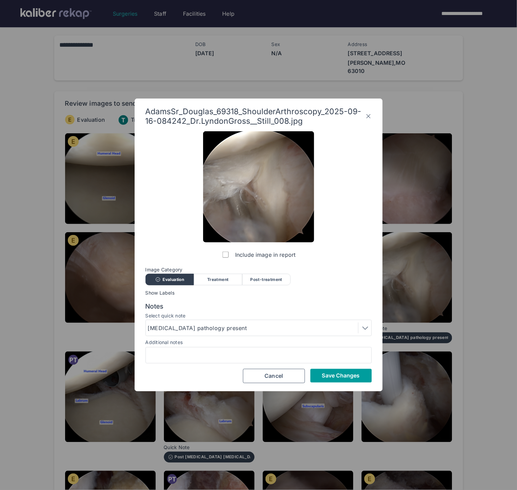
click at [337, 374] on span "Save Changes" at bounding box center [341, 375] width 38 height 7
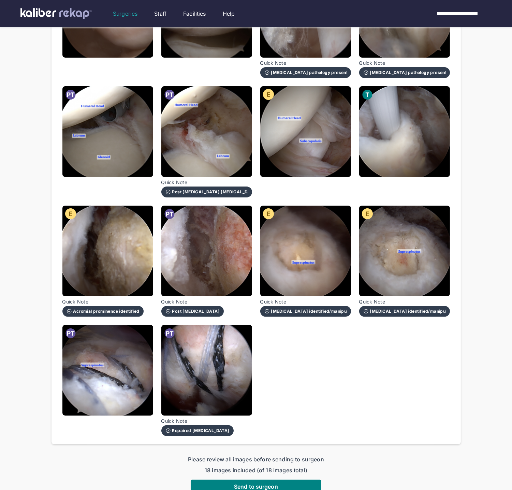
scroll to position [336, 0]
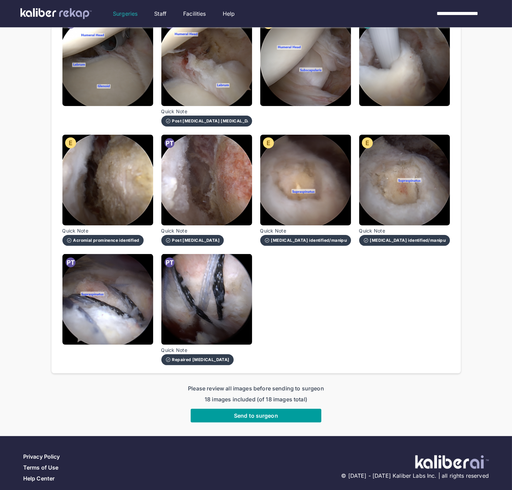
click at [245, 409] on button "Send to surgeon" at bounding box center [256, 416] width 131 height 14
click at [244, 404] on div "Please review all images before sending to surgeon 18 images included (of 18 im…" at bounding box center [255, 403] width 409 height 38
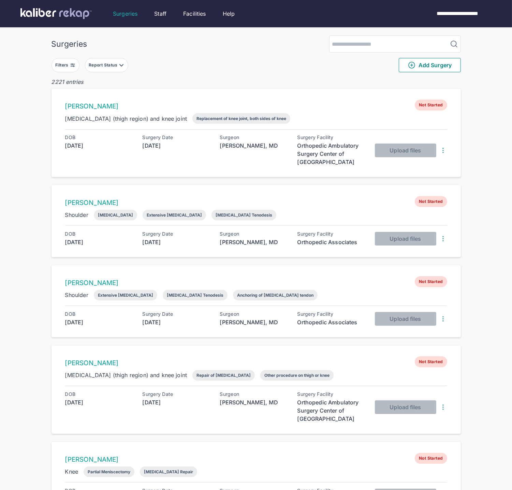
click at [78, 62] on button "Filters" at bounding box center [65, 65] width 28 height 14
click at [75, 63] on img at bounding box center [72, 64] width 5 height 5
drag, startPoint x: 65, startPoint y: 63, endPoint x: 68, endPoint y: 71, distance: 8.5
click at [65, 63] on div "Filters" at bounding box center [62, 64] width 15 height 5
click at [90, 146] on div "Navigate forward to interact with the calendar and select a date. Press the que…" at bounding box center [103, 151] width 93 height 17
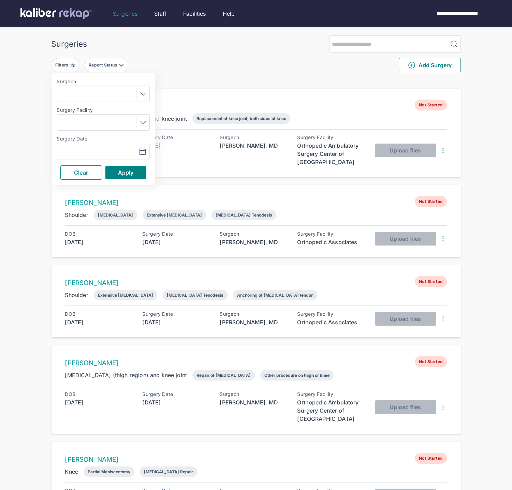
click at [97, 146] on div "Navigate forward to interact with the calendar and select a date. Press the que…" at bounding box center [103, 151] width 93 height 17
click at [94, 151] on input "text" at bounding box center [80, 151] width 40 height 8
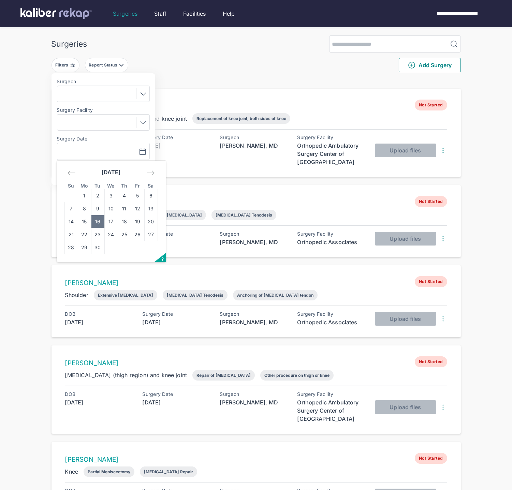
click at [95, 217] on td "16" at bounding box center [97, 221] width 13 height 13
type input "**********"
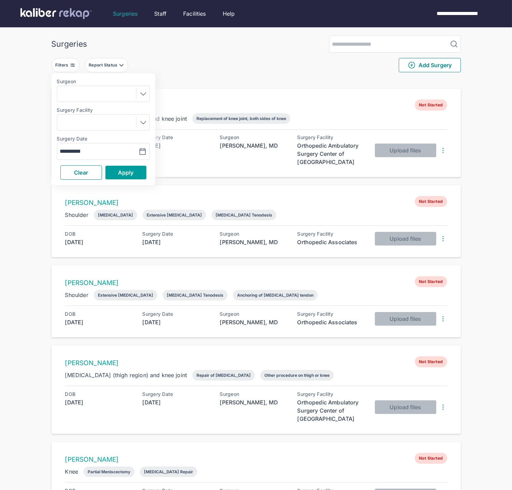
click at [130, 172] on span "Apply" at bounding box center [126, 172] width 16 height 7
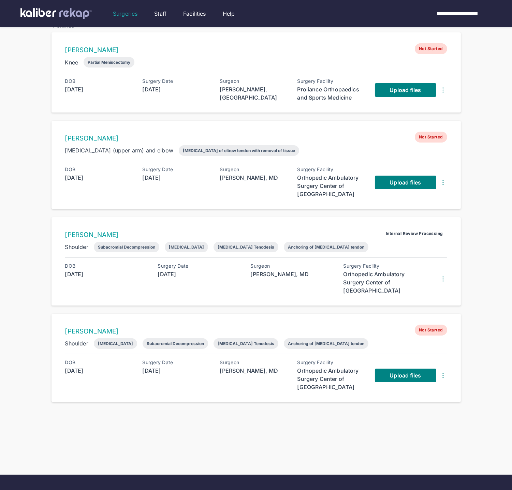
scroll to position [55, 0]
